Goal: Transaction & Acquisition: Purchase product/service

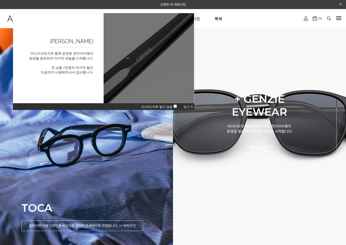
click at [88, 92] on figcaption "GENZIE 굿바이세일 어나더브릿지와 함께 운영된 겐지아이웨어 운영을 종료하며 마지막 세일을 시작합니다. 전 상품 2만원의 마지막 할인 지금까…" at bounding box center [58, 58] width 90 height 90
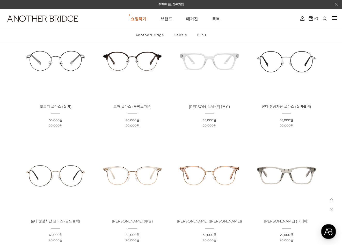
scroll to position [181, 0]
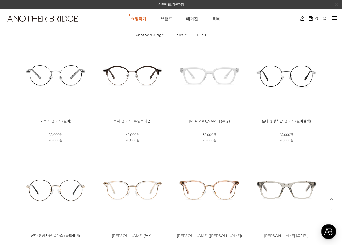
click at [147, 78] on img at bounding box center [132, 75] width 73 height 73
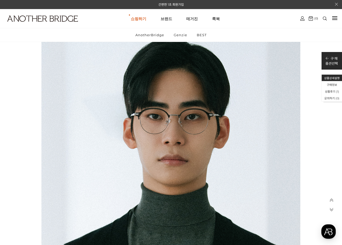
scroll to position [803, 0]
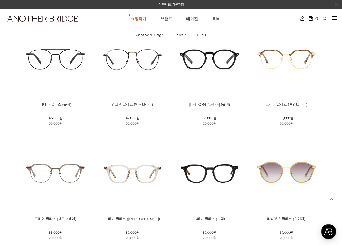
scroll to position [991, 0]
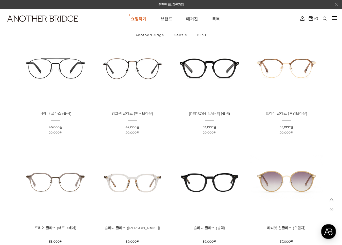
click at [286, 72] on img at bounding box center [286, 67] width 73 height 73
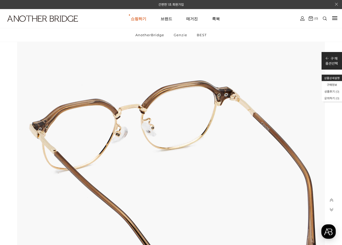
scroll to position [1994, 0]
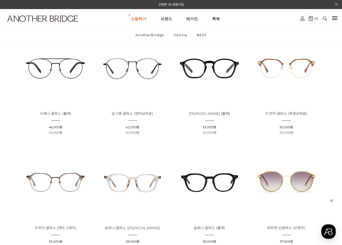
click at [76, 188] on img at bounding box center [55, 182] width 73 height 73
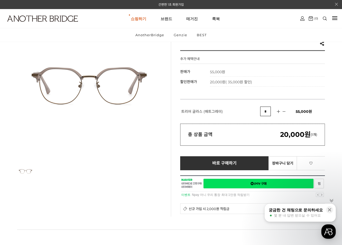
scroll to position [181, 0]
